Goal: Information Seeking & Learning: Learn about a topic

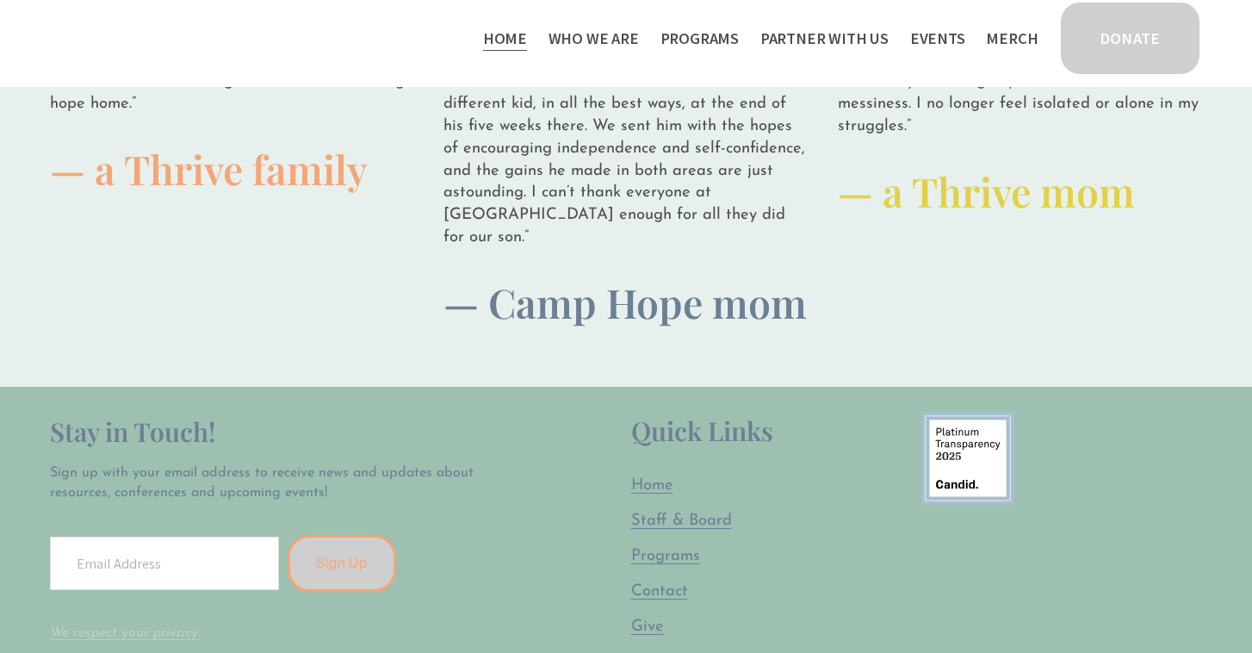
scroll to position [4536, 0]
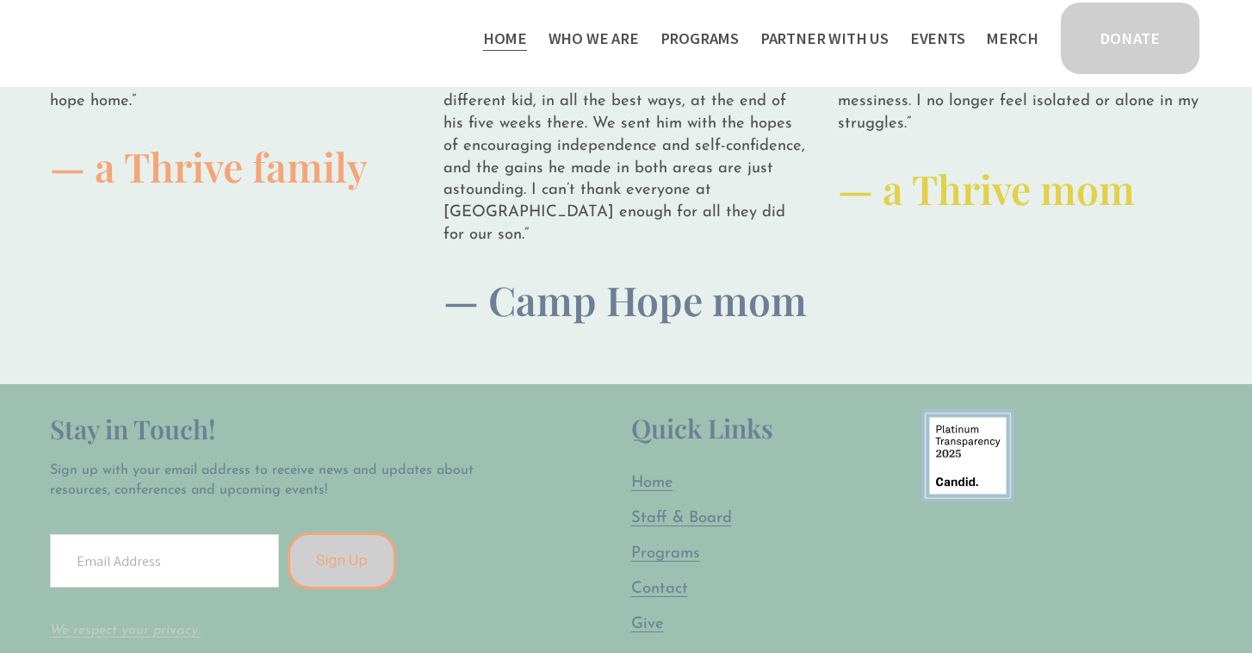
click at [0, 0] on span "Thrive Support Groups" at bounding box center [0, 0] width 0 height 0
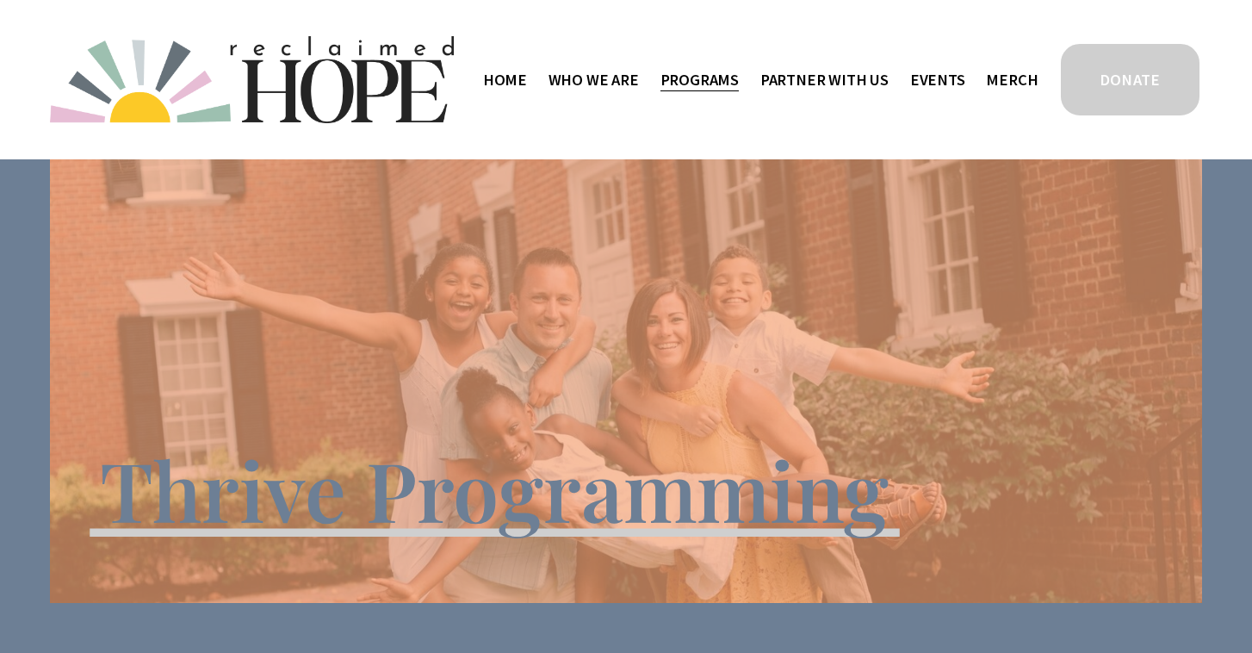
click at [849, 86] on span "Partner With Us" at bounding box center [824, 80] width 128 height 26
